Goal: Find contact information: Find contact information

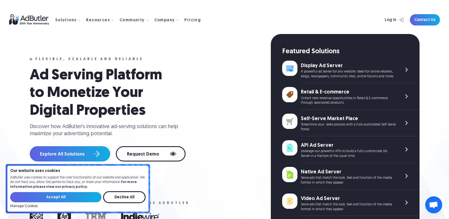
click at [69, 197] on input "Accept All" at bounding box center [55, 197] width 91 height 10
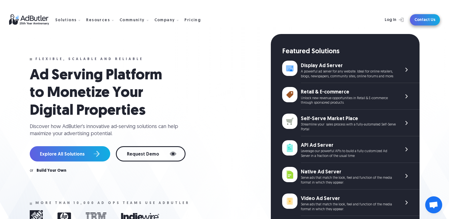
click at [425, 22] on link "Contact Us" at bounding box center [425, 19] width 30 height 11
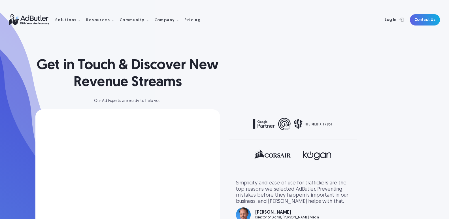
scroll to position [200, 0]
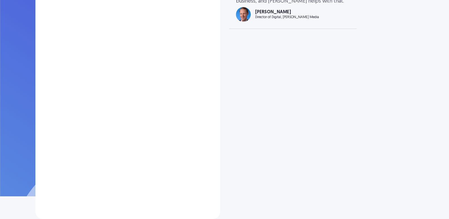
select select "North America"
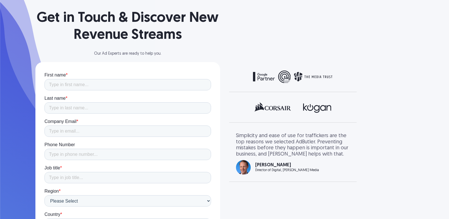
scroll to position [0, 0]
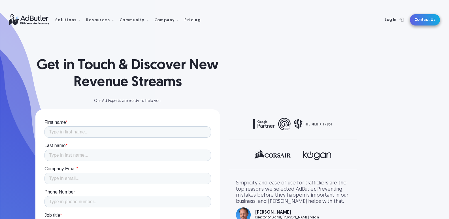
click at [429, 20] on link "Contact Us" at bounding box center [425, 19] width 30 height 11
